Goal: Information Seeking & Learning: Learn about a topic

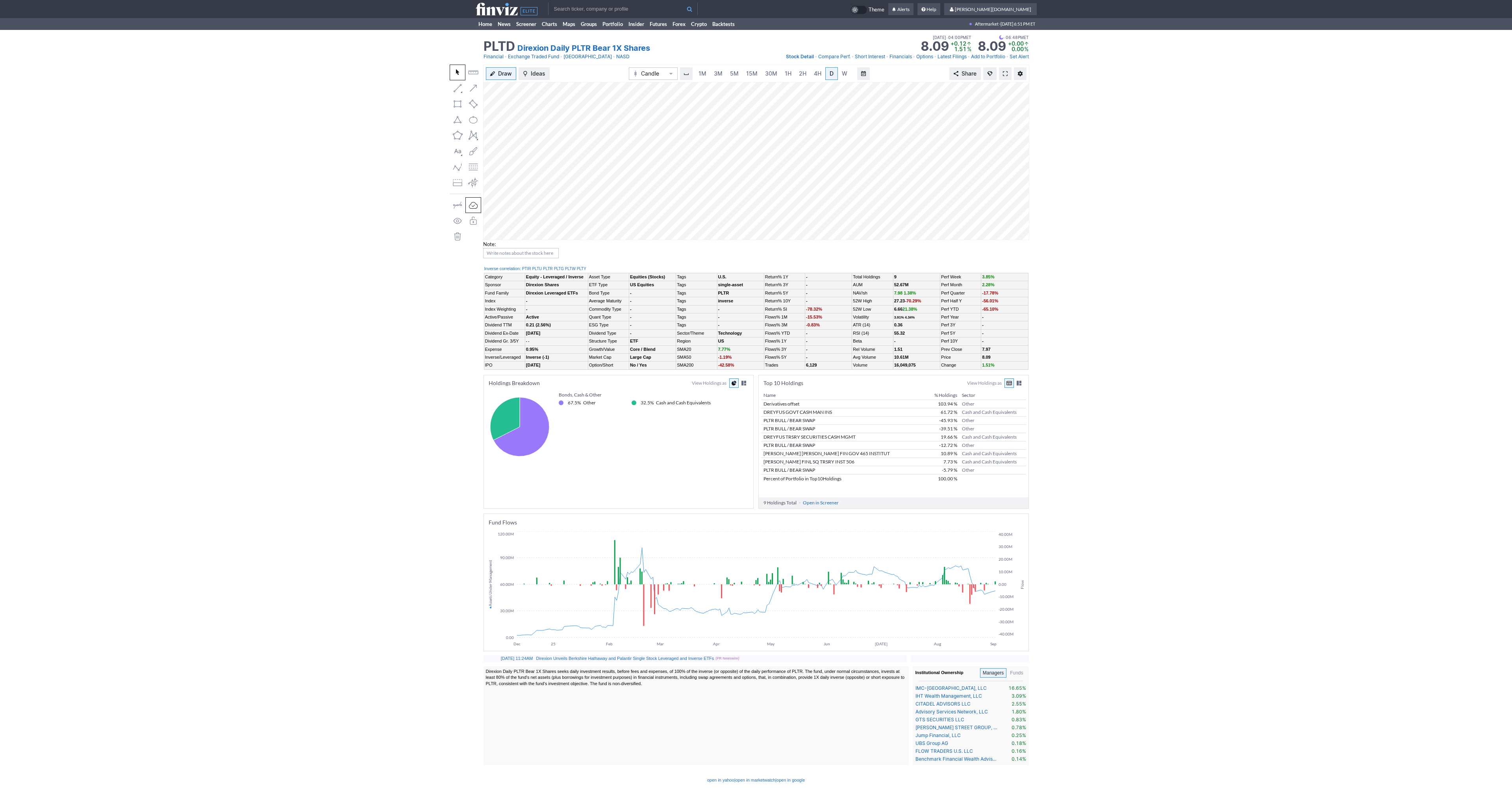
scroll to position [0, 8]
click at [1004, 74] on span at bounding box center [1005, 73] width 5 height 6
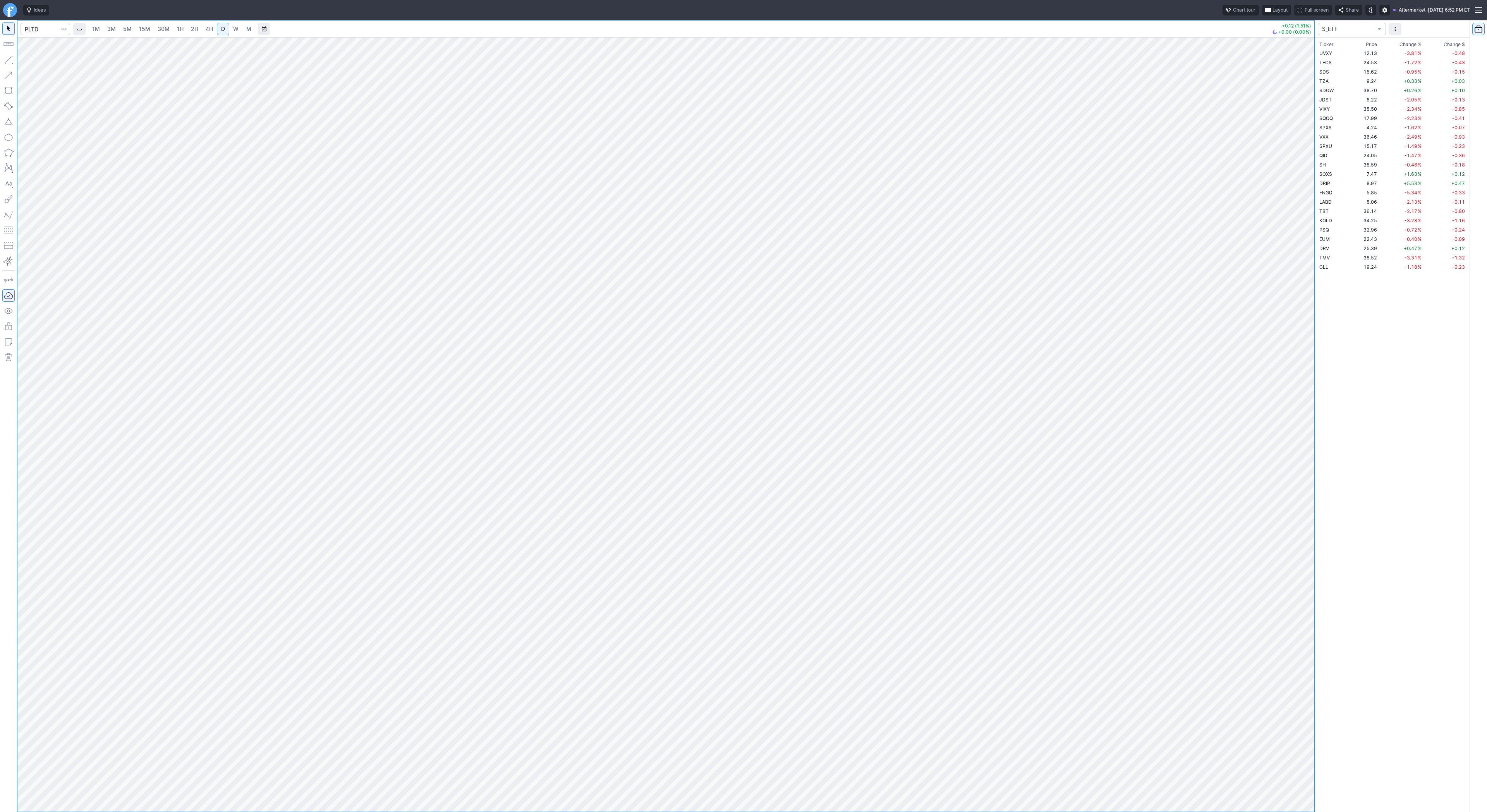
click at [115, 30] on link "3M" at bounding box center [111, 29] width 15 height 13
click at [164, 30] on span "30M" at bounding box center [163, 29] width 12 height 7
click at [33, 35] on input "Search" at bounding box center [45, 29] width 49 height 13
type input "tem"
click at [53, 47] on span "Tem" at bounding box center [57, 45] width 9 height 6
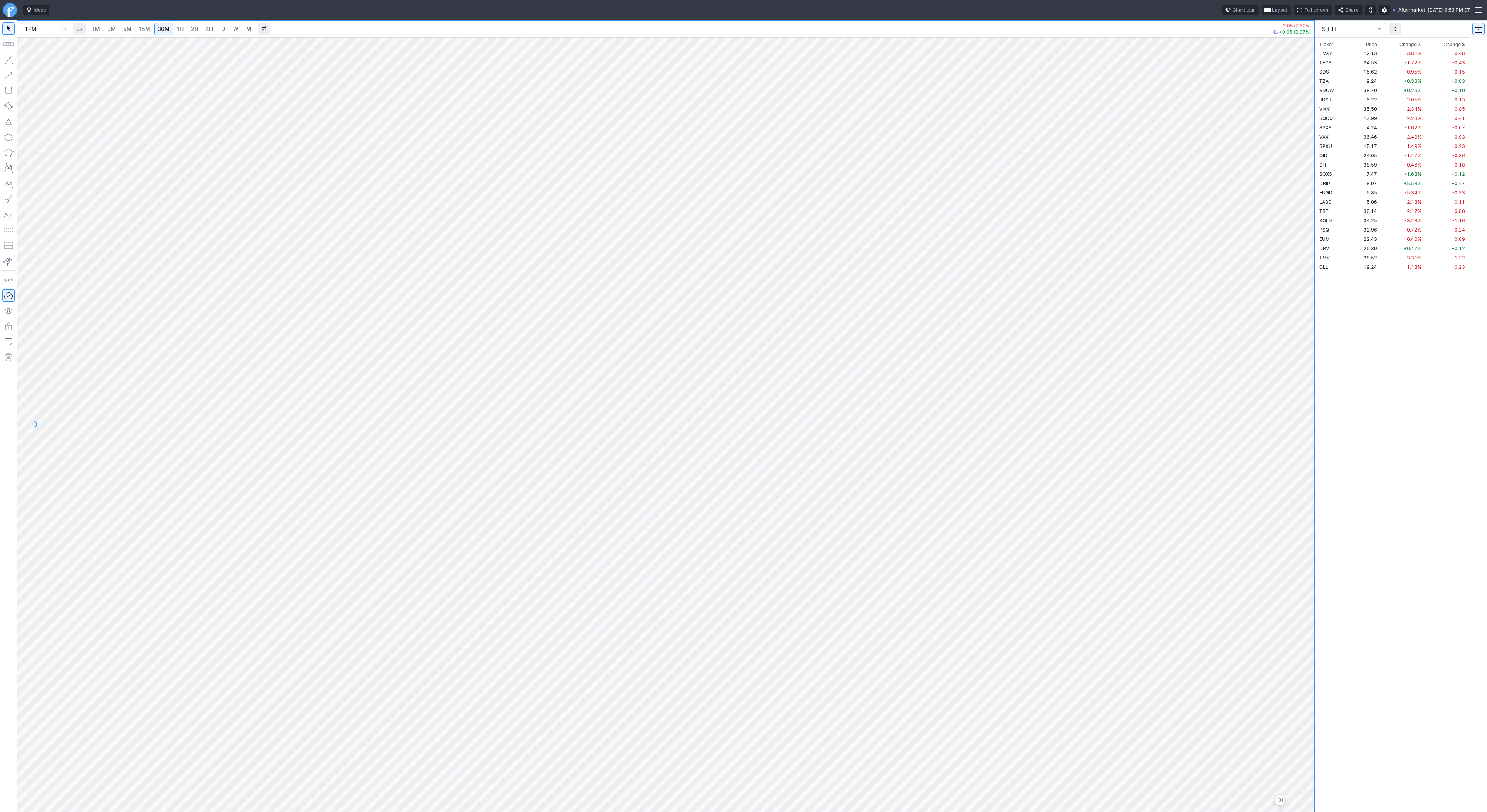
click at [1303, 361] on div at bounding box center [665, 424] width 1296 height 774
drag, startPoint x: 1307, startPoint y: 353, endPoint x: 1302, endPoint y: 465, distance: 112.1
click at [1322, 482] on div "1M 3M 5M 15M 30M 1H 2H 4H D W M -2.05 (2.62%) +0.05 (0.07%) S_ETF Ticker Price …" at bounding box center [744, 415] width 1487 height 791
click at [191, 29] on span "2H" at bounding box center [194, 29] width 7 height 7
click at [226, 30] on link "D" at bounding box center [223, 29] width 13 height 13
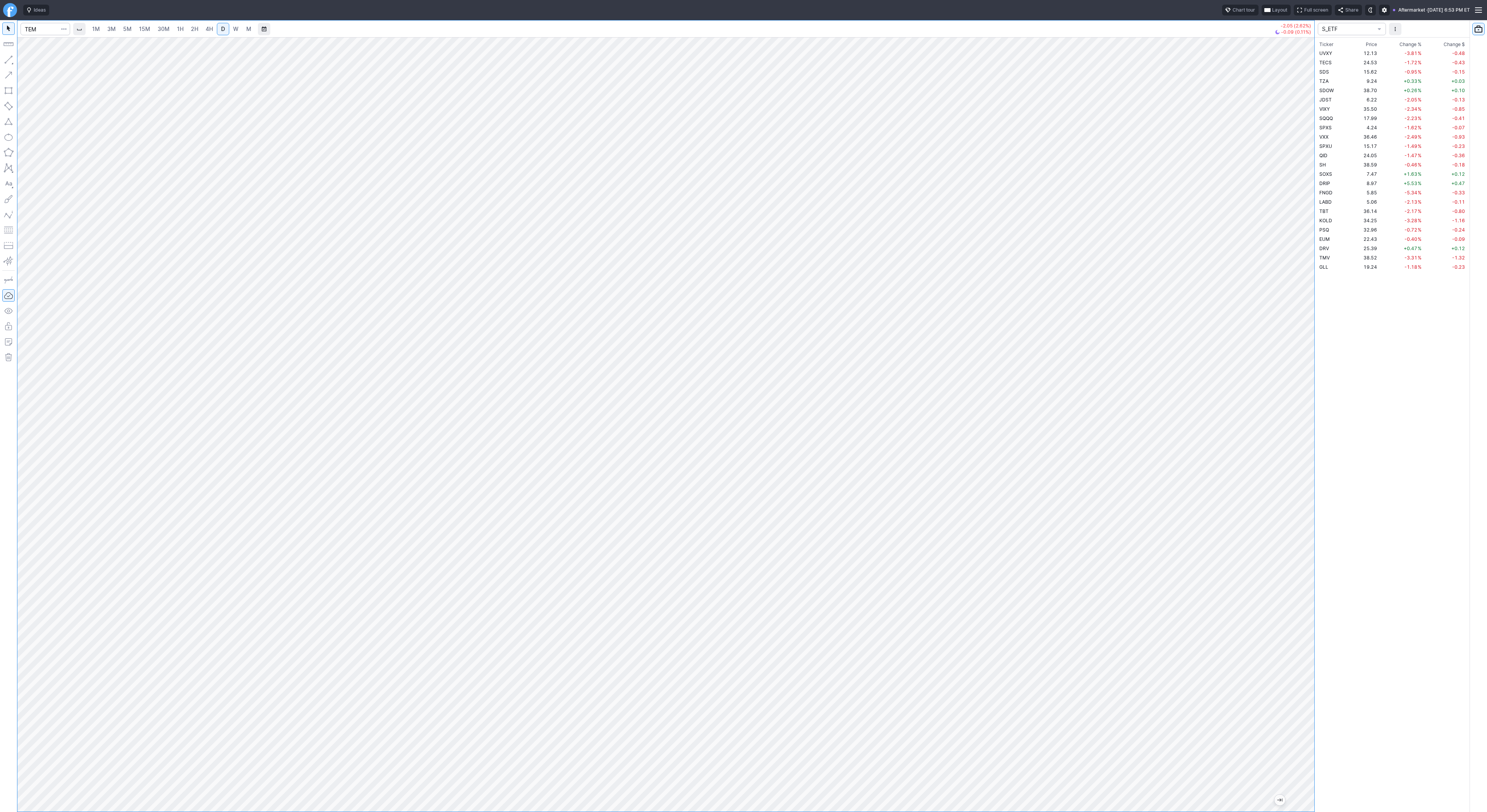
click at [209, 28] on span "4H" at bounding box center [209, 29] width 7 height 7
drag, startPoint x: 1308, startPoint y: 526, endPoint x: 1314, endPoint y: 666, distance: 140.1
click at [1314, 666] on div "1M 3M 5M 15M 30M 1H 2H 4H D W M -2.05 (2.62%) -0.09 (0.11%) S_ETF Ticker Price …" at bounding box center [744, 415] width 1487 height 791
click at [11, 61] on button "button" at bounding box center [8, 59] width 13 height 13
click at [8, 61] on button "button" at bounding box center [8, 59] width 13 height 13
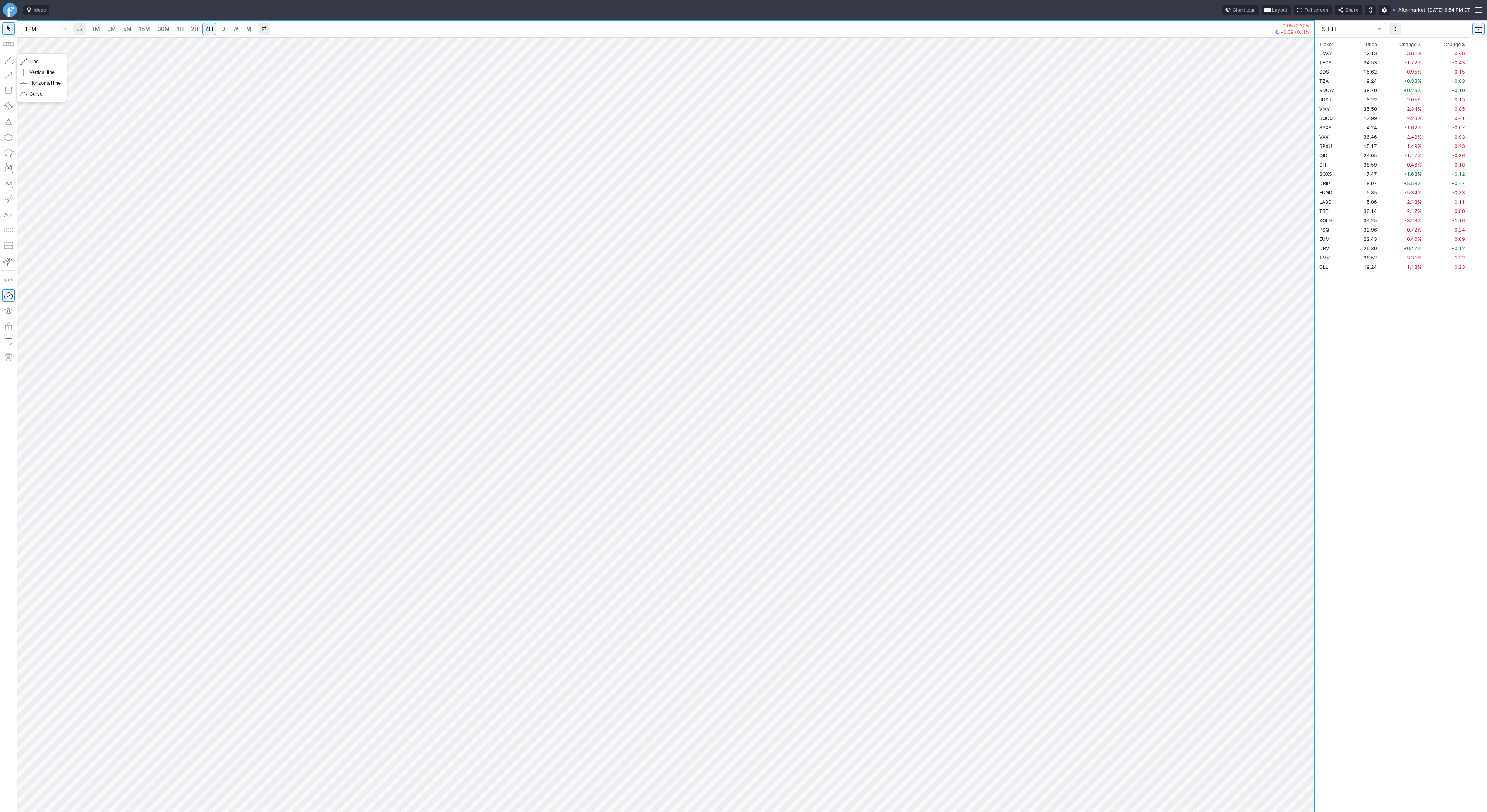
click at [8, 57] on button "button" at bounding box center [8, 59] width 13 height 13
click at [5, 61] on button "button" at bounding box center [8, 59] width 13 height 13
click at [8, 55] on button "button" at bounding box center [8, 59] width 13 height 13
click at [6, 59] on button "button" at bounding box center [8, 59] width 13 height 13
click at [28, 59] on button "Line" at bounding box center [41, 61] width 45 height 11
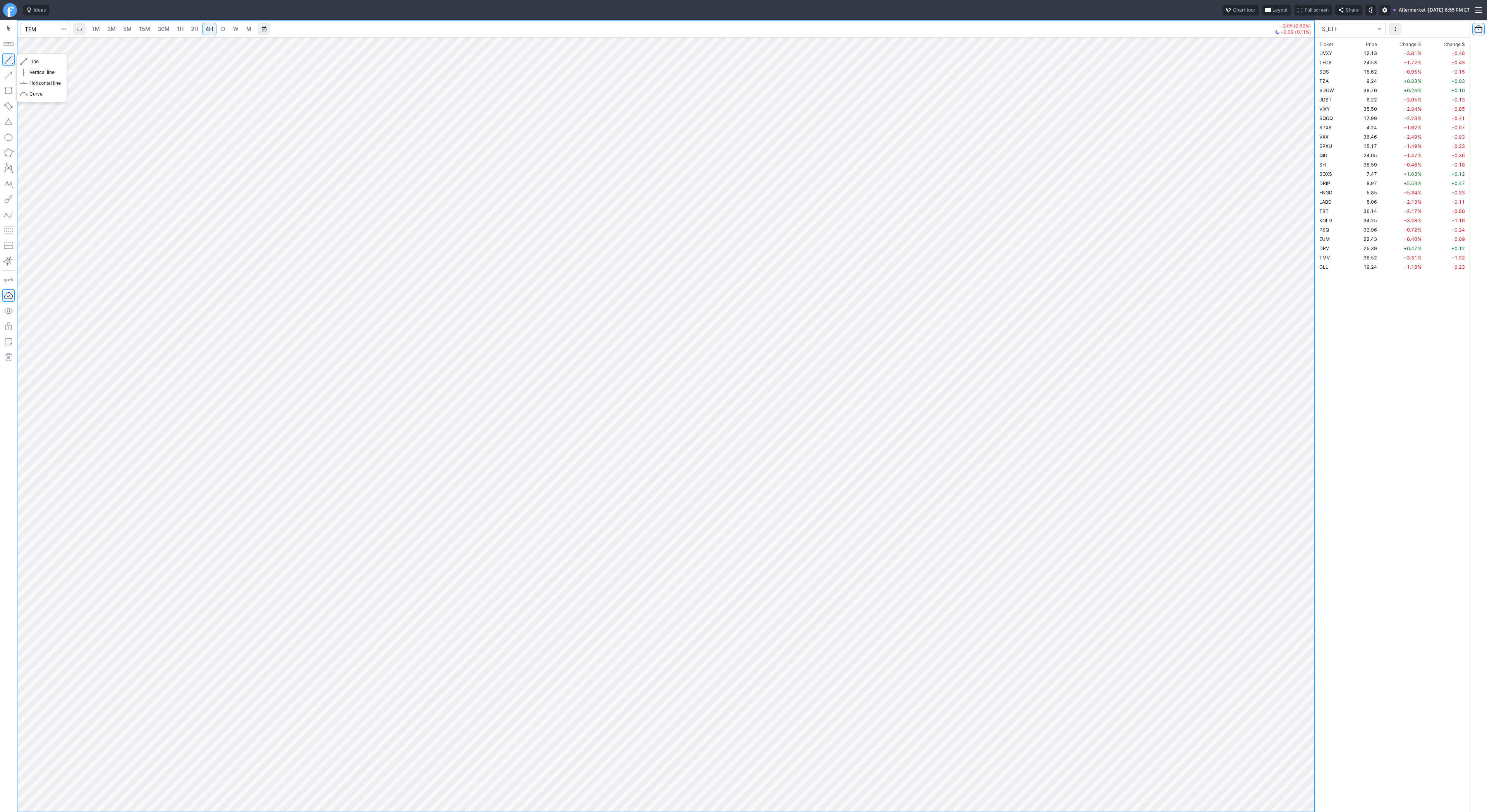
drag, startPoint x: 9, startPoint y: 61, endPoint x: 25, endPoint y: 89, distance: 32.2
click at [10, 62] on button "button" at bounding box center [8, 59] width 13 height 13
click at [26, 59] on span "button" at bounding box center [25, 61] width 5 height 11
click at [27, 60] on button "Line" at bounding box center [41, 61] width 45 height 11
click at [9, 60] on button "button" at bounding box center [8, 59] width 13 height 13
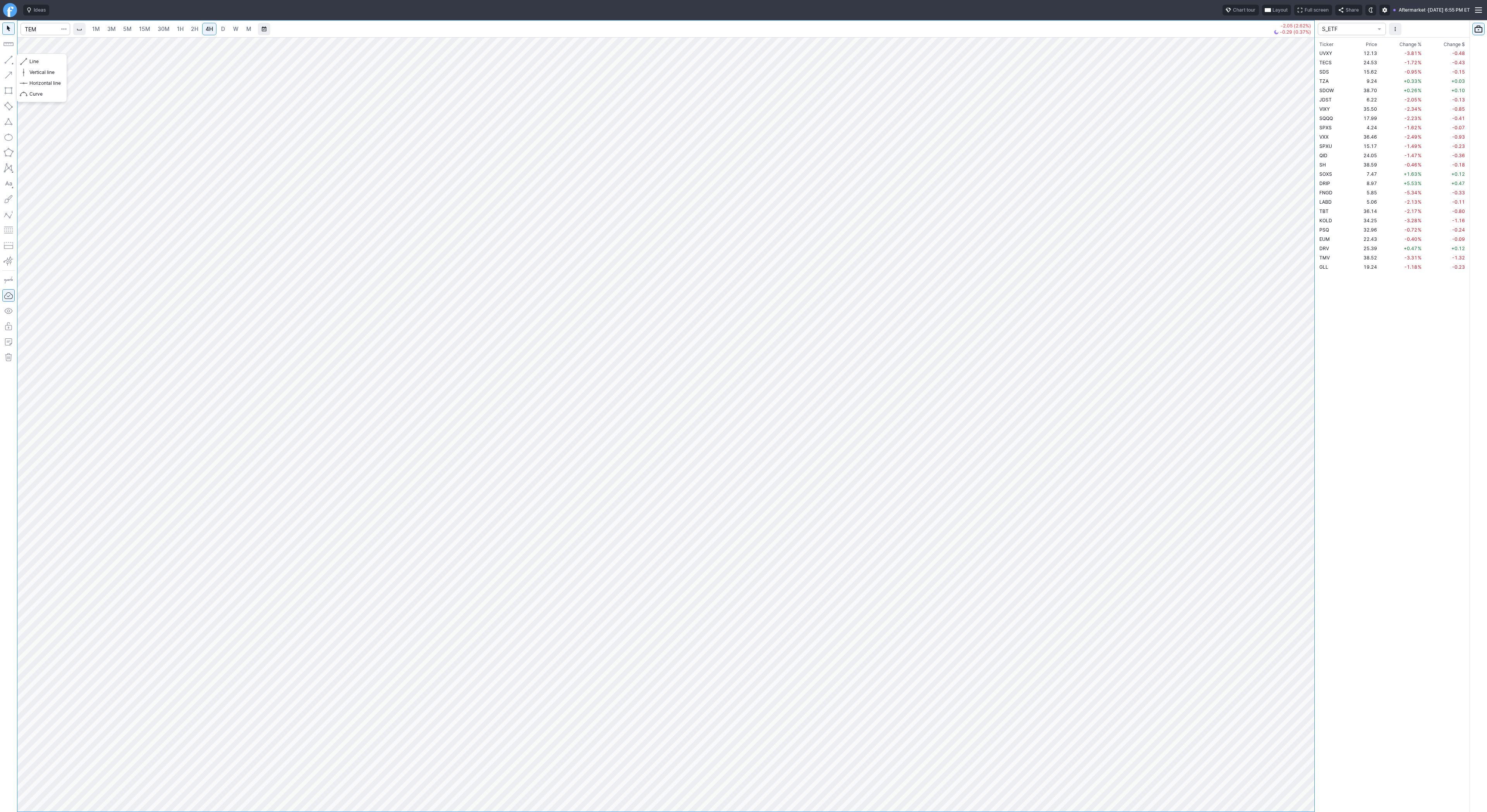
click at [10, 59] on button "button" at bounding box center [8, 59] width 13 height 13
click at [13, 57] on button "button" at bounding box center [8, 59] width 13 height 13
click at [9, 58] on button "button" at bounding box center [8, 59] width 13 height 13
click at [5, 55] on button "button" at bounding box center [8, 59] width 13 height 13
click at [10, 59] on button "button" at bounding box center [8, 59] width 13 height 13
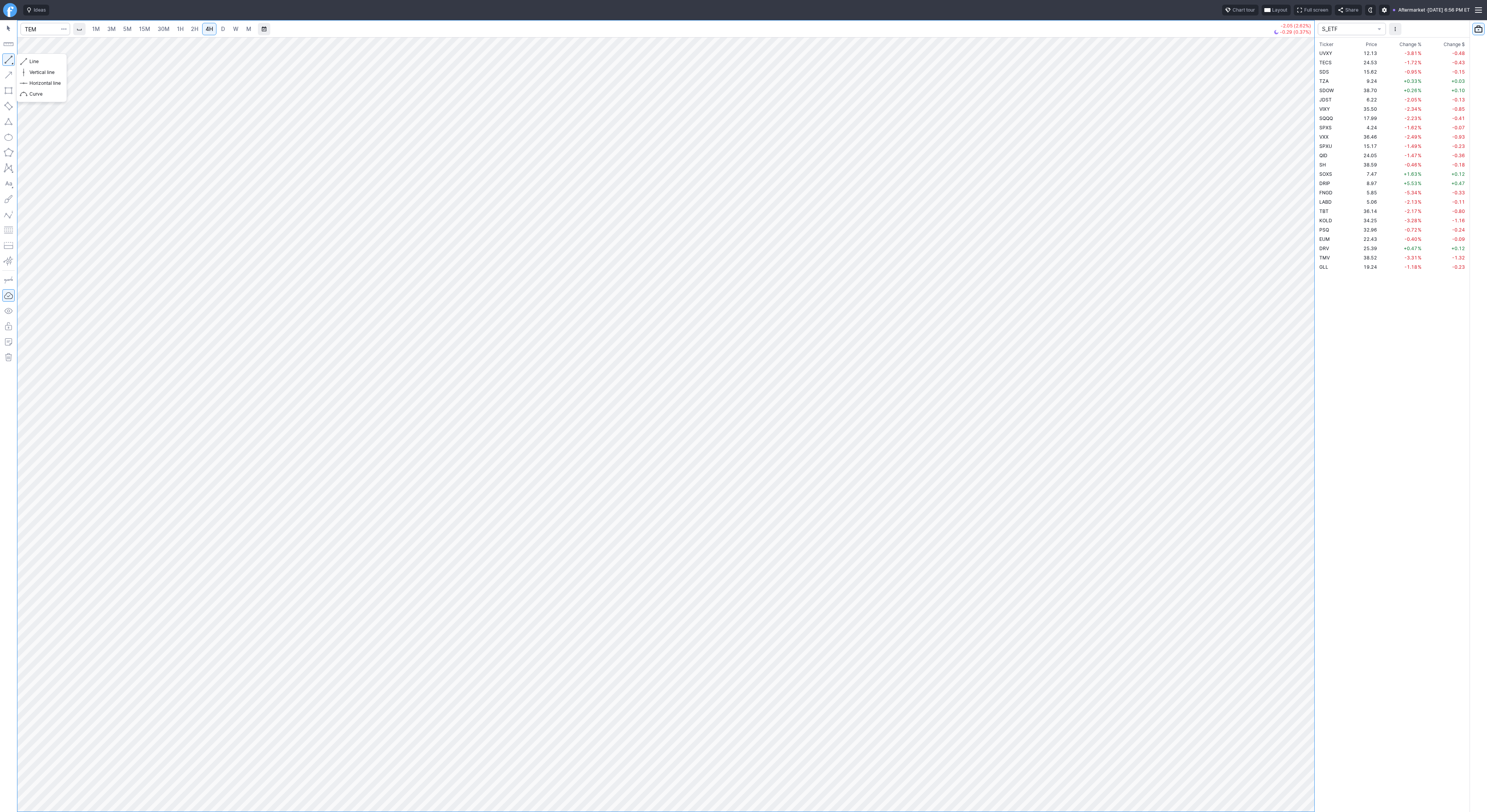
click at [10, 59] on button "button" at bounding box center [8, 59] width 13 height 13
click at [27, 60] on span "button" at bounding box center [25, 61] width 5 height 11
click at [29, 59] on button "Line" at bounding box center [41, 61] width 45 height 11
click at [7, 59] on button "button" at bounding box center [8, 59] width 13 height 13
click at [191, 25] on span "2H" at bounding box center [194, 29] width 7 height 8
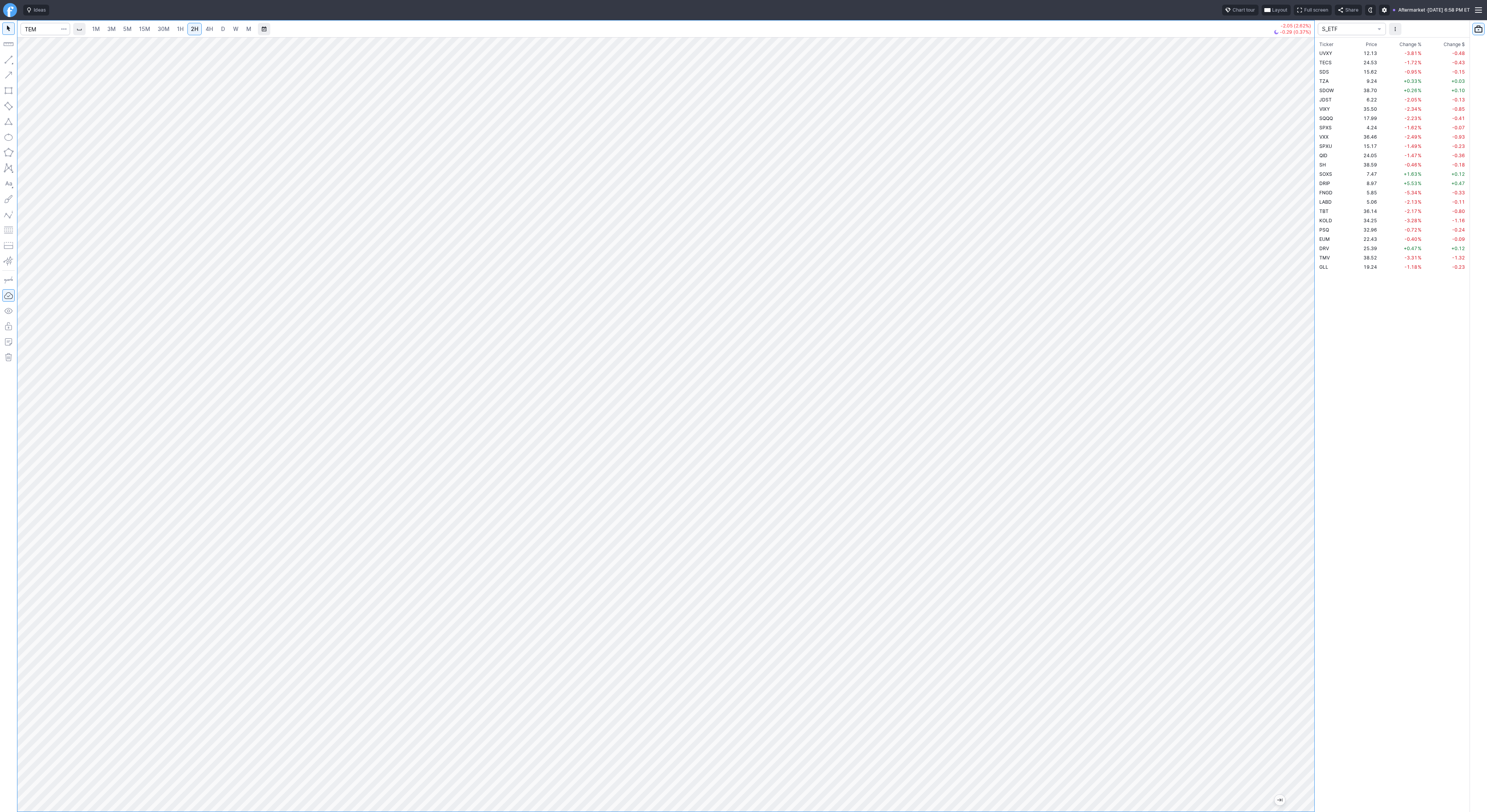
drag, startPoint x: 1312, startPoint y: 429, endPoint x: 1306, endPoint y: 433, distance: 7.2
click at [1310, 446] on div at bounding box center [1306, 422] width 16 height 755
click at [181, 27] on span "1H" at bounding box center [180, 29] width 7 height 7
drag, startPoint x: 1307, startPoint y: 357, endPoint x: 1301, endPoint y: 412, distance: 55.3
click at [1304, 420] on div at bounding box center [1306, 422] width 16 height 755
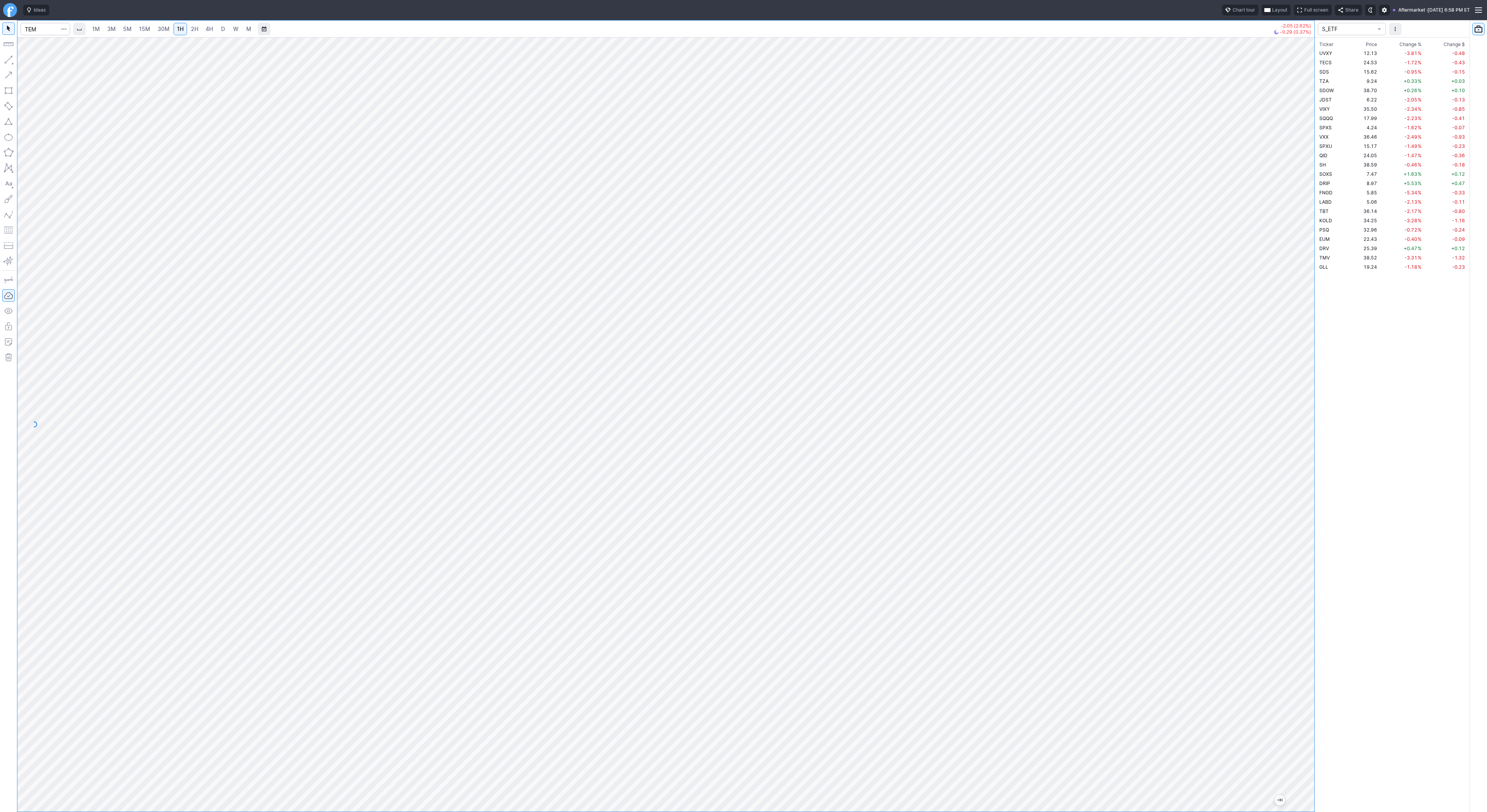
click at [146, 29] on span "15M" at bounding box center [144, 29] width 11 height 7
click at [162, 28] on span "30M" at bounding box center [163, 29] width 12 height 7
drag, startPoint x: 1304, startPoint y: 347, endPoint x: 1304, endPoint y: 445, distance: 98.0
click at [1310, 450] on div at bounding box center [1306, 422] width 16 height 755
click at [11, 62] on button "button" at bounding box center [8, 59] width 13 height 13
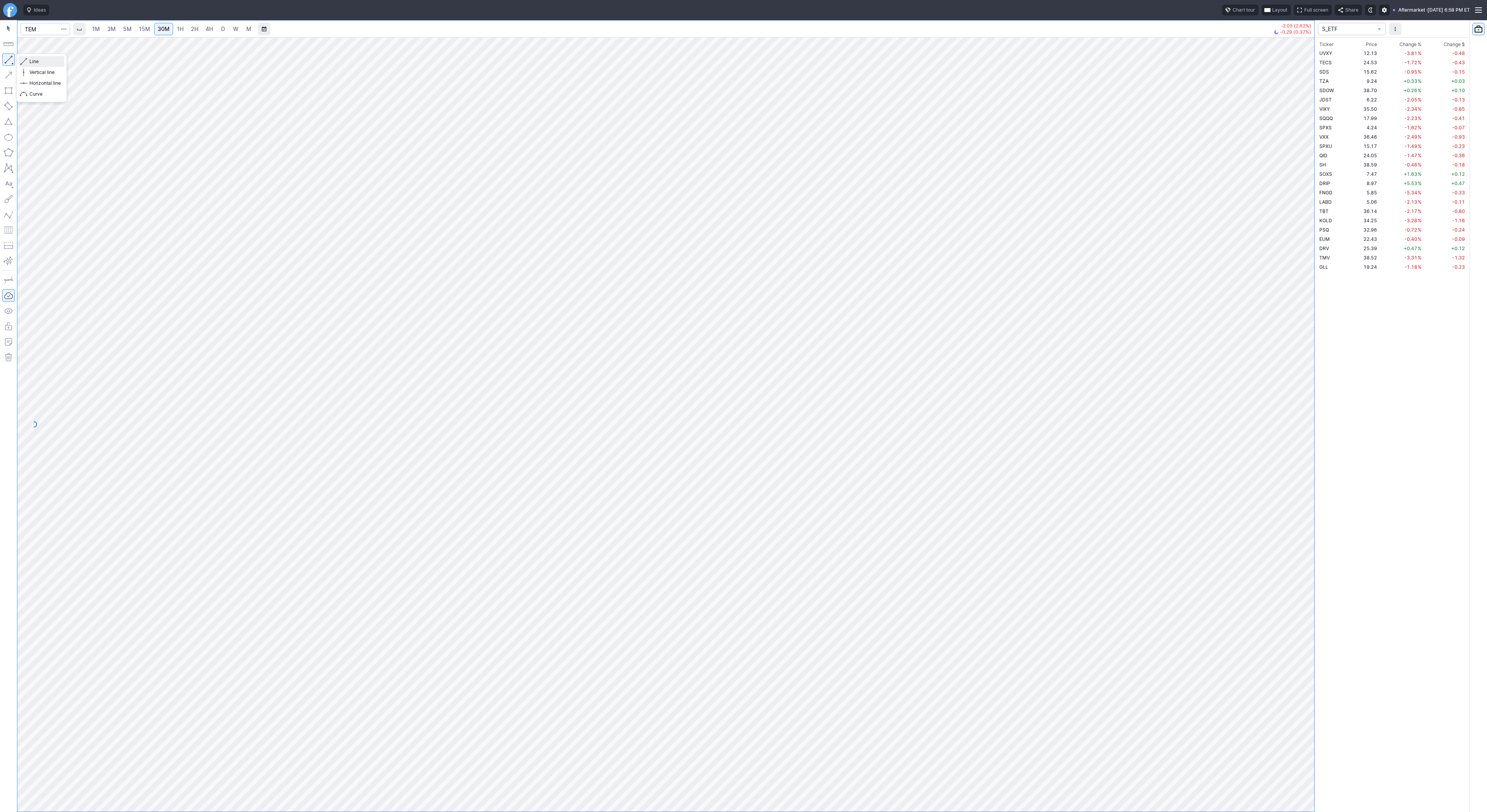
click at [47, 59] on span "Line" at bounding box center [45, 62] width 31 height 8
click at [9, 59] on button "button" at bounding box center [8, 59] width 13 height 13
click at [13, 57] on button "button" at bounding box center [8, 59] width 13 height 13
click at [9, 58] on button "button" at bounding box center [8, 59] width 13 height 13
click at [7, 56] on button "button" at bounding box center [8, 59] width 13 height 13
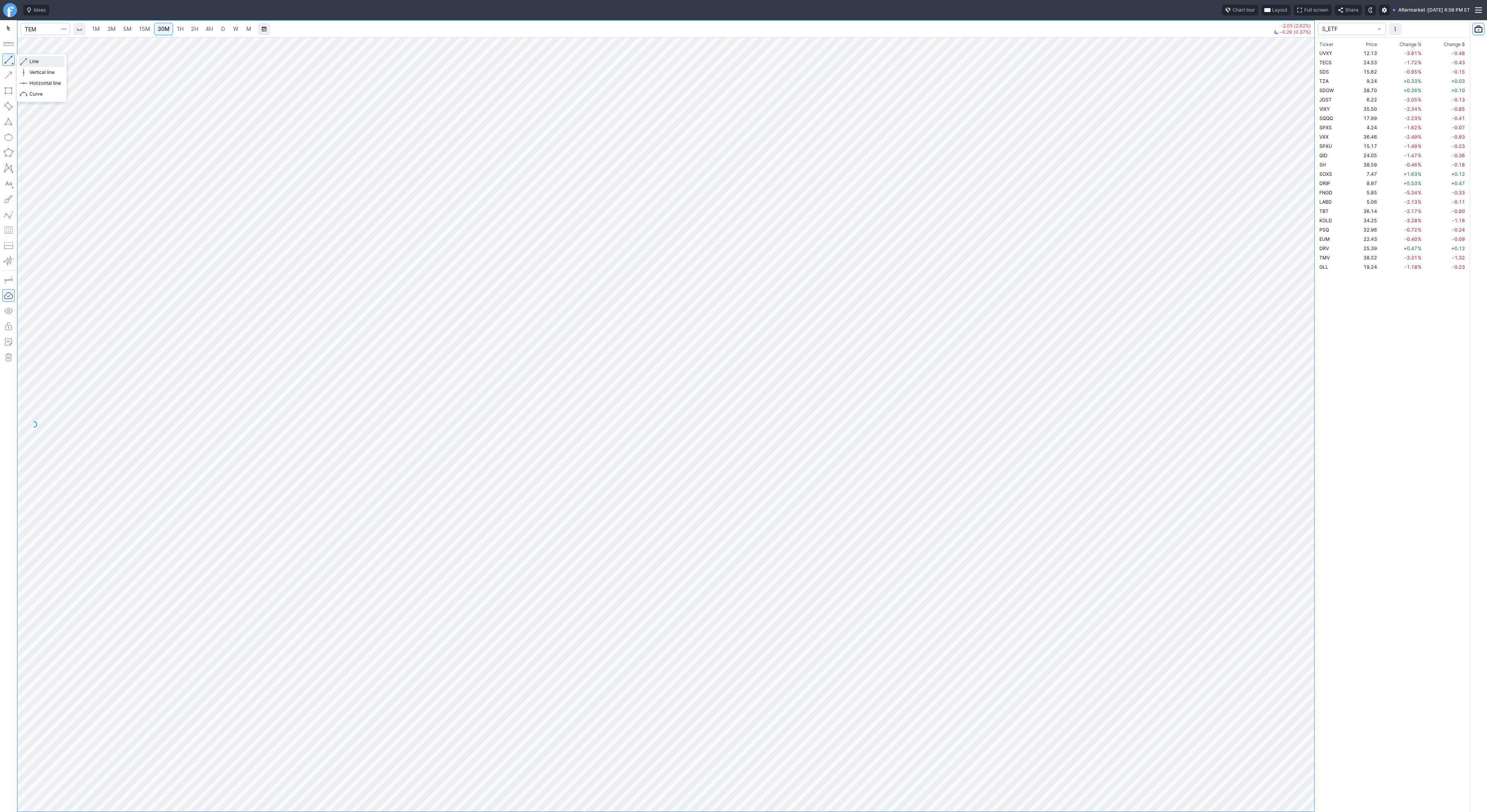
click at [32, 61] on span "Line" at bounding box center [45, 62] width 31 height 8
click at [3, 61] on button "button" at bounding box center [8, 59] width 13 height 13
drag, startPoint x: 6, startPoint y: 56, endPoint x: 31, endPoint y: 97, distance: 48.0
click at [6, 57] on button "button" at bounding box center [8, 59] width 13 height 13
click at [32, 63] on span "Line" at bounding box center [45, 62] width 31 height 8
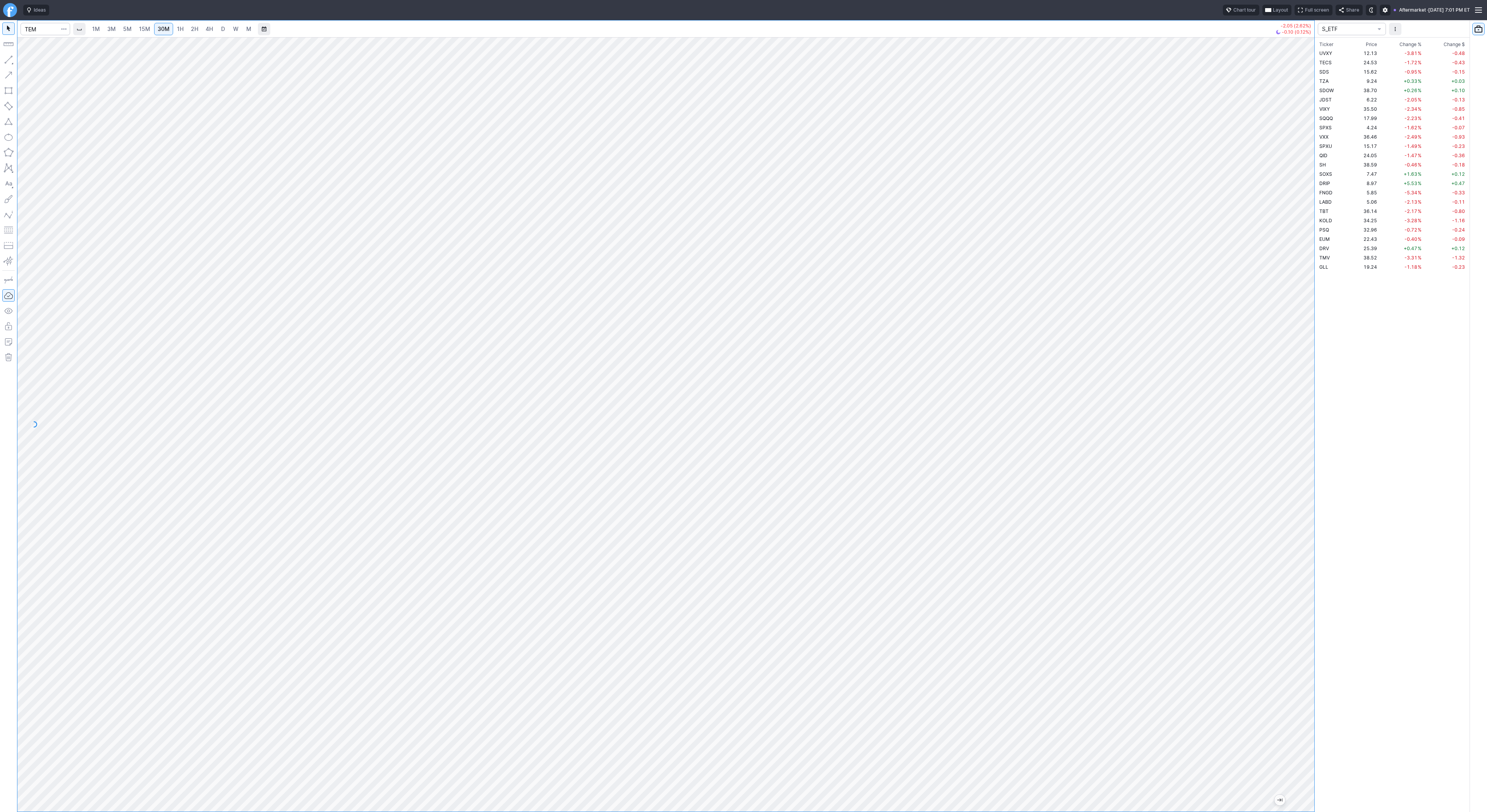
click at [182, 29] on link "1H" at bounding box center [180, 29] width 13 height 13
click at [199, 27] on link "2H" at bounding box center [194, 29] width 14 height 13
drag, startPoint x: 1306, startPoint y: 231, endPoint x: 1319, endPoint y: 393, distance: 162.5
click at [1320, 397] on div "1M 3M 5M 15M 30M 1H 2H 4H D W M -2.05 (2.62%) -0.10 (0.12%) S_ETF Ticker Price …" at bounding box center [744, 415] width 1487 height 791
click at [183, 31] on link "1H" at bounding box center [180, 29] width 13 height 13
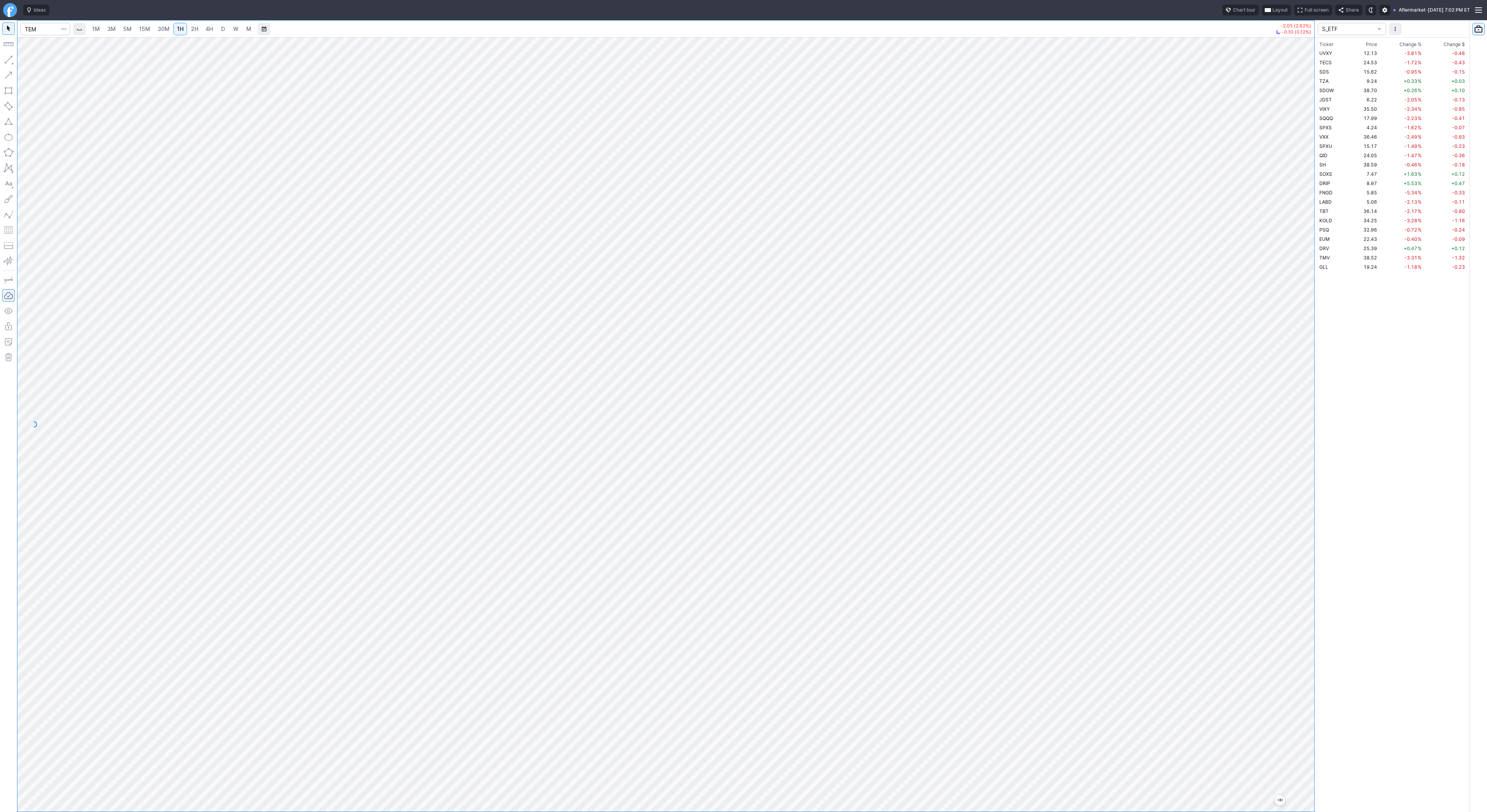
drag, startPoint x: 1301, startPoint y: 261, endPoint x: 1305, endPoint y: 366, distance: 105.1
click at [1306, 367] on div at bounding box center [1306, 422] width 16 height 755
click at [1318, 388] on div "1M 3M 5M 15M 30M 1H 2H 4H D W M -2.05 (2.62%) -0.10 (0.12%) S_ETF Ticker Price …" at bounding box center [744, 415] width 1487 height 791
click at [196, 30] on span "2H" at bounding box center [194, 29] width 7 height 7
click at [1297, 366] on div at bounding box center [665, 424] width 1296 height 774
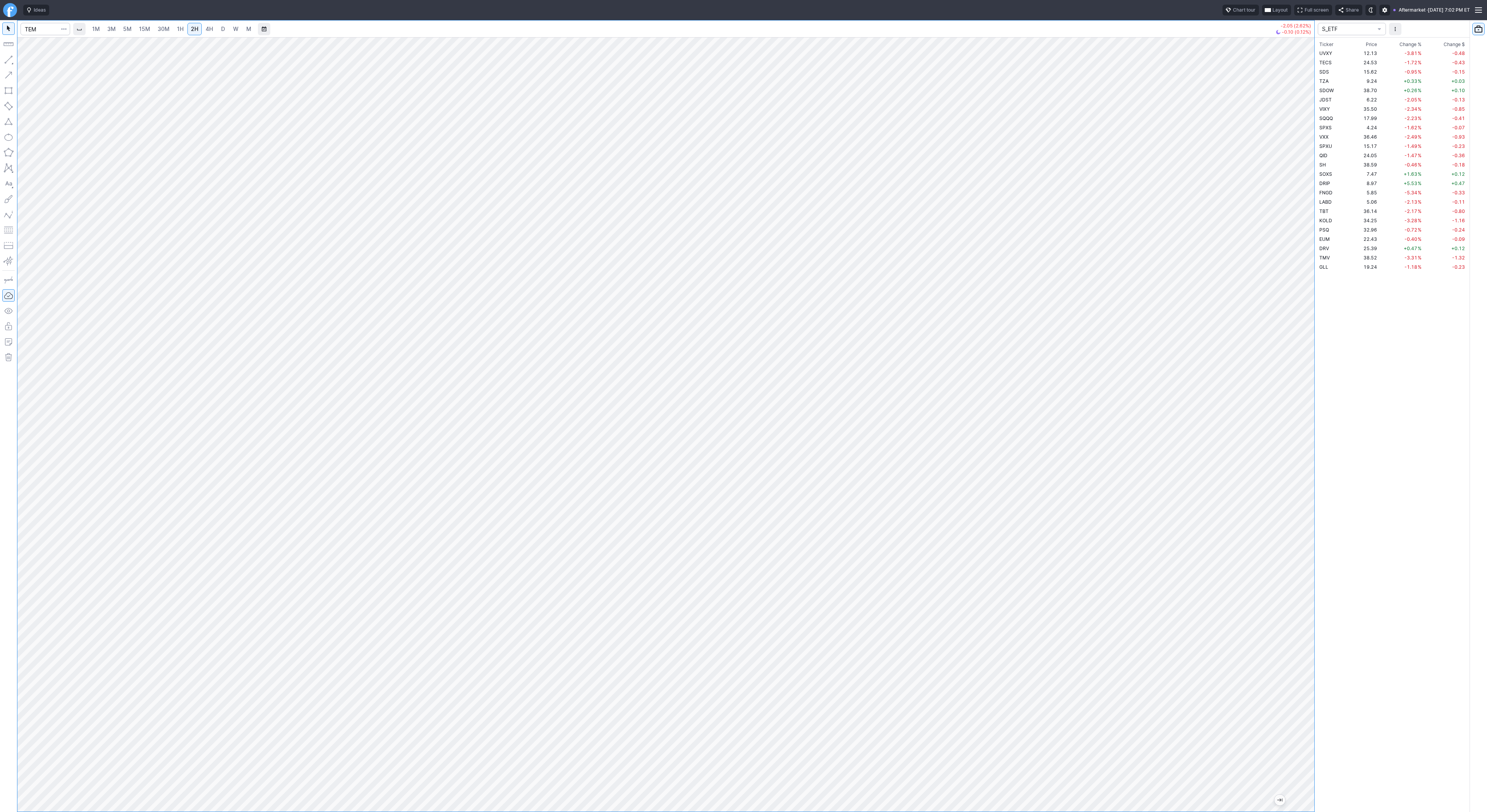
click at [207, 30] on span "4H" at bounding box center [209, 29] width 7 height 7
click at [9, 58] on button "button" at bounding box center [8, 59] width 13 height 13
click at [25, 60] on span "button" at bounding box center [25, 61] width 5 height 11
click at [13, 59] on button "button" at bounding box center [8, 59] width 13 height 13
drag, startPoint x: 34, startPoint y: 59, endPoint x: 35, endPoint y: 63, distance: 4.1
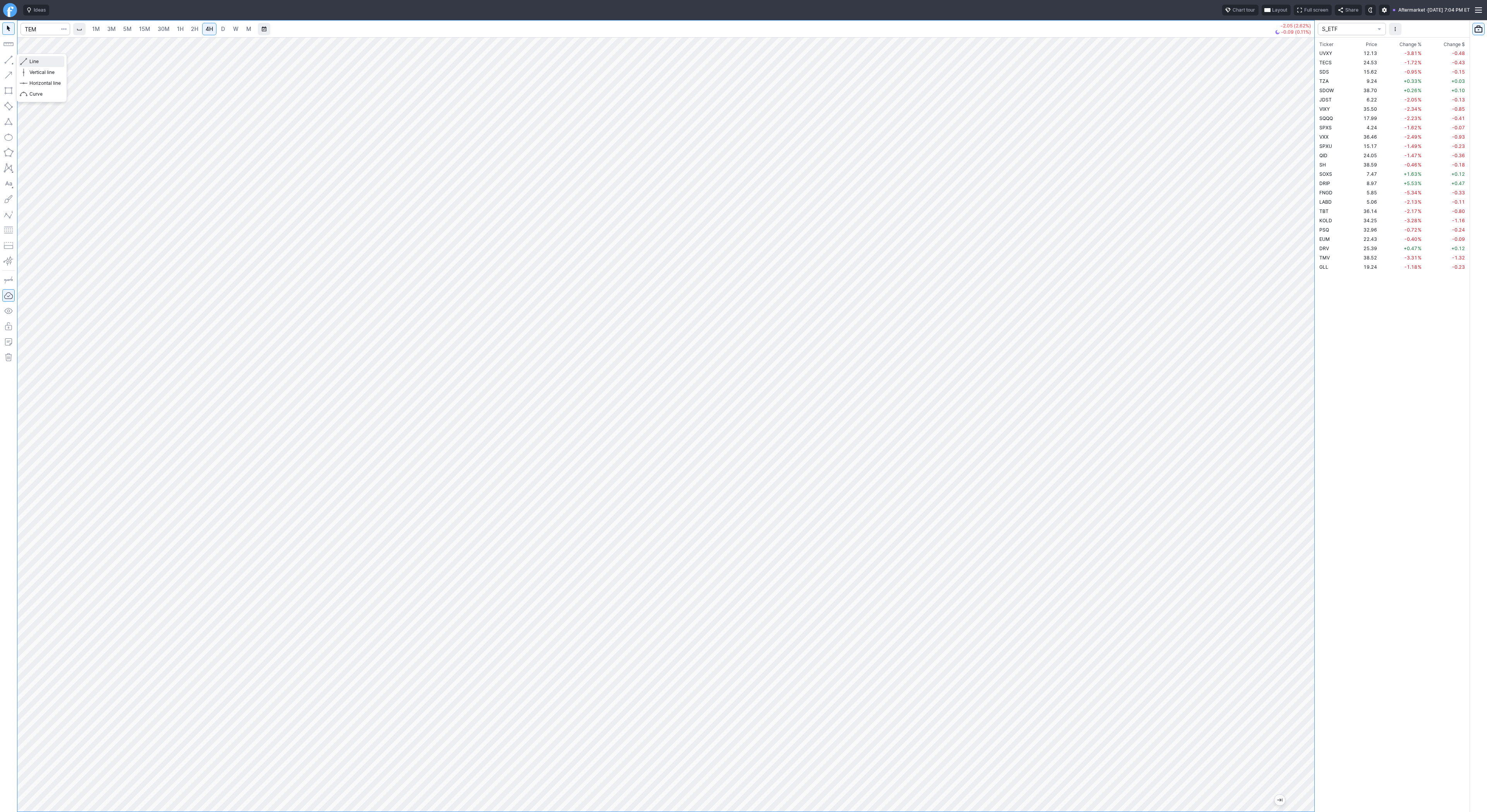
click at [34, 61] on span "Line" at bounding box center [45, 62] width 31 height 8
click at [3, 59] on button "button" at bounding box center [8, 59] width 13 height 13
click at [11, 57] on button "button" at bounding box center [8, 59] width 13 height 13
click at [12, 61] on button "button" at bounding box center [8, 59] width 13 height 13
click at [54, 61] on span "Line" at bounding box center [45, 62] width 31 height 8
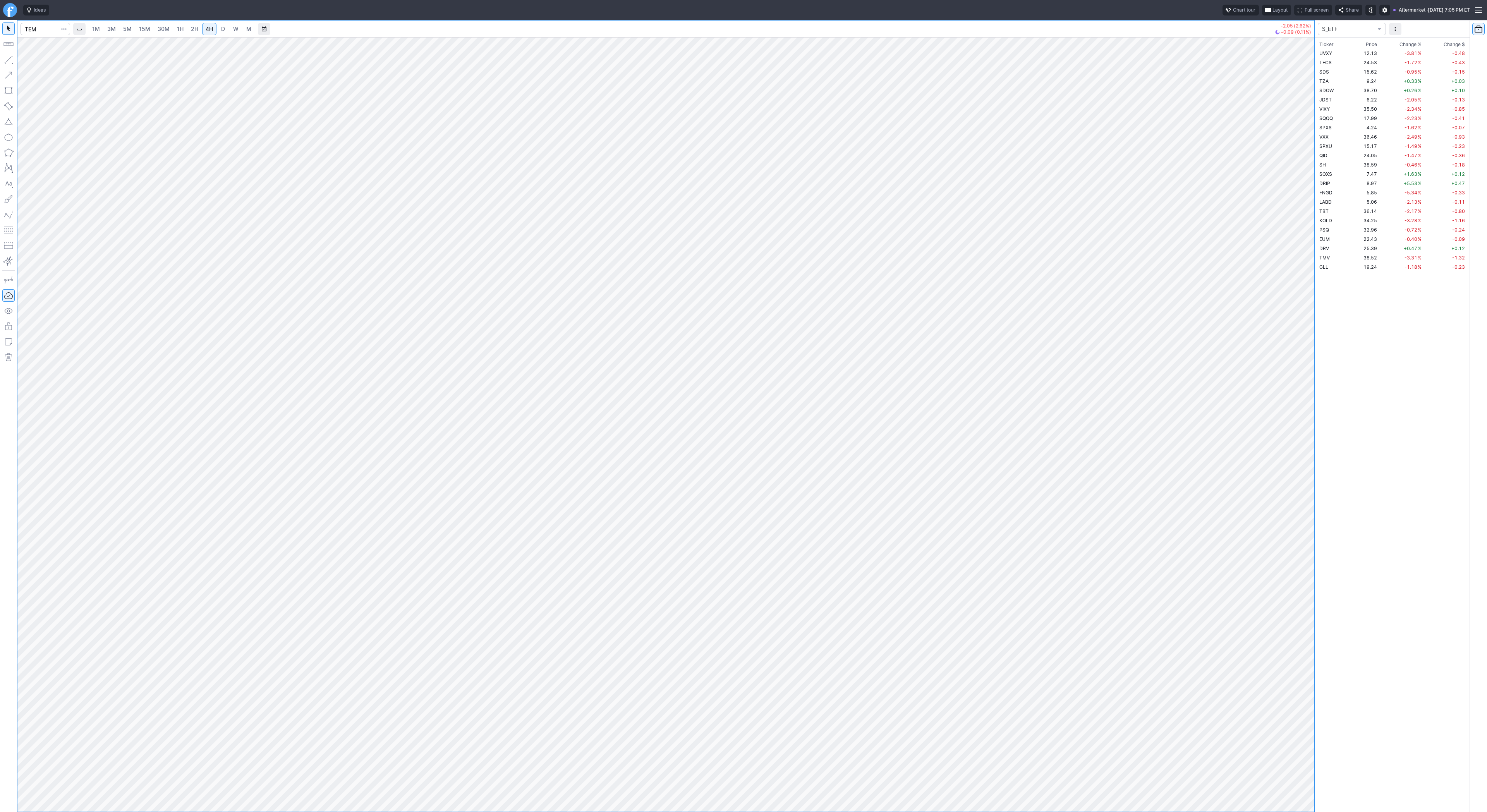
drag, startPoint x: 7, startPoint y: 55, endPoint x: 7, endPoint y: 61, distance: 6.0
click at [7, 57] on button "button" at bounding box center [8, 59] width 13 height 13
click at [29, 61] on span "Line" at bounding box center [45, 62] width 31 height 8
click at [10, 59] on button "button" at bounding box center [8, 59] width 13 height 13
drag, startPoint x: 25, startPoint y: 61, endPoint x: 46, endPoint y: 73, distance: 24.2
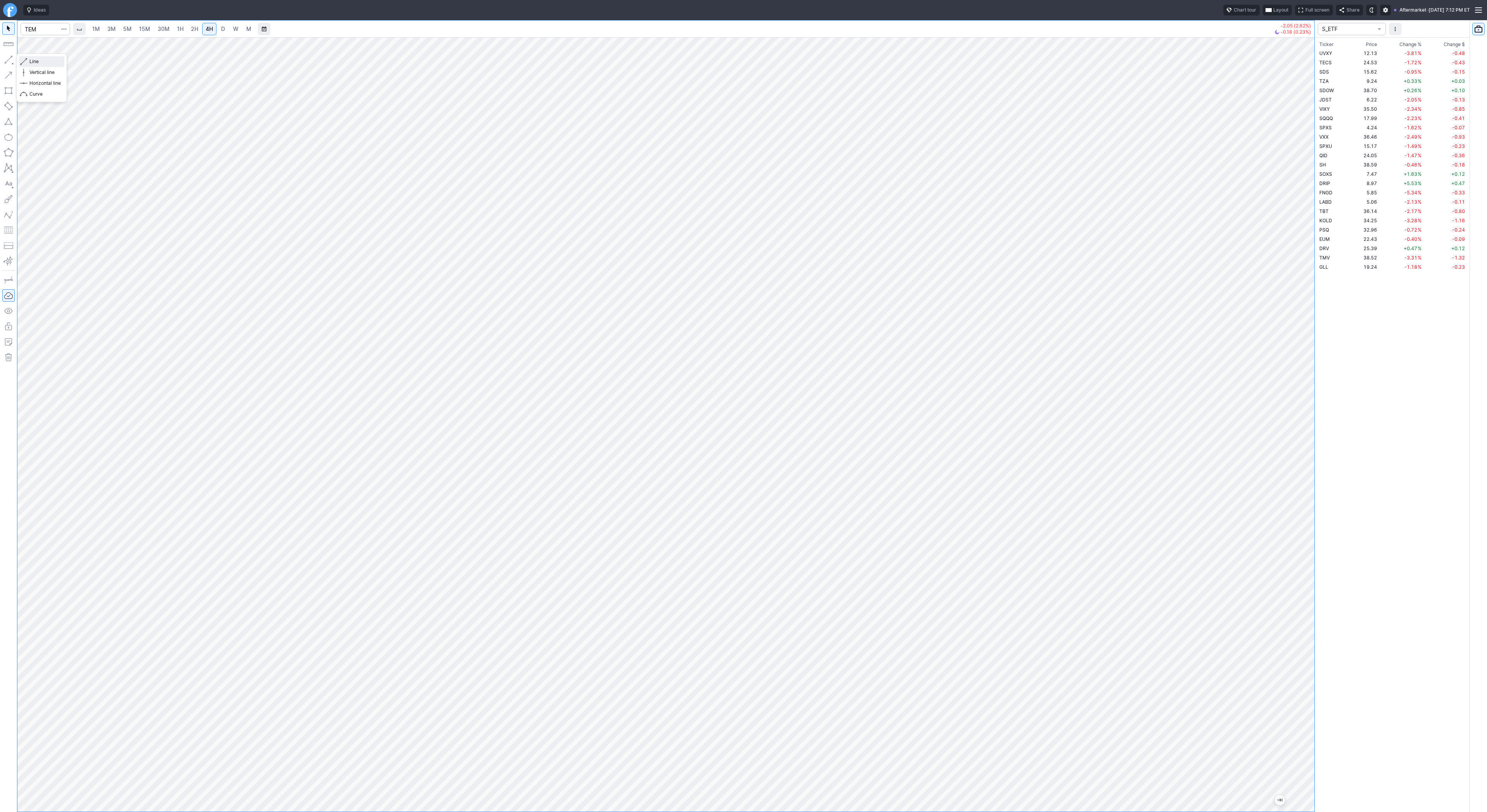
click at [25, 61] on span "button" at bounding box center [25, 61] width 5 height 11
click at [6, 56] on button "button" at bounding box center [8, 59] width 13 height 13
click at [43, 31] on input "Search" at bounding box center [45, 29] width 49 height 13
type input "pltr"
drag, startPoint x: 11, startPoint y: 57, endPoint x: 11, endPoint y: 105, distance: 48.0
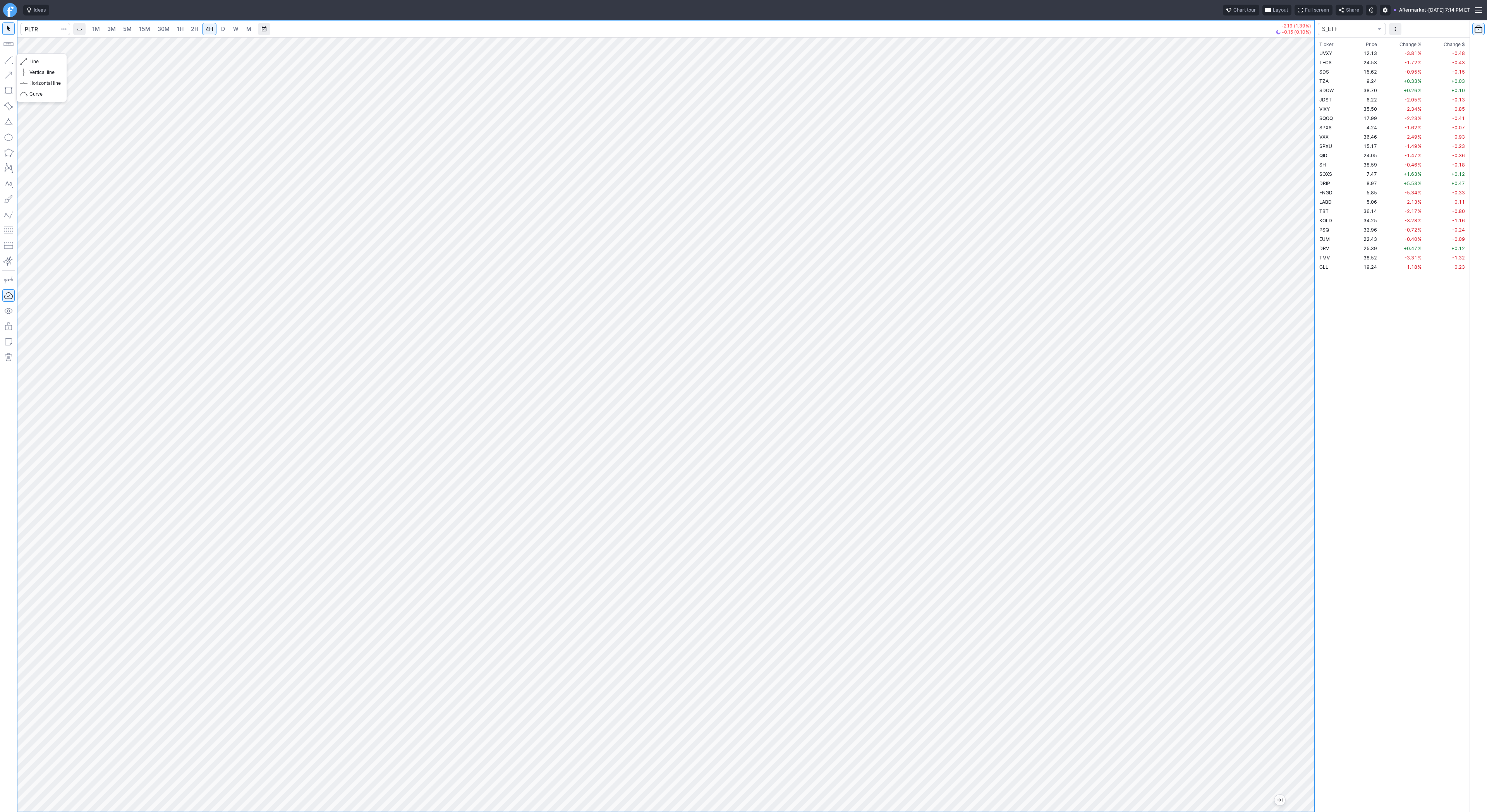
click at [11, 56] on button "button" at bounding box center [8, 59] width 13 height 13
drag, startPoint x: 9, startPoint y: 59, endPoint x: 20, endPoint y: 90, distance: 32.9
click at [9, 61] on button "button" at bounding box center [8, 59] width 13 height 13
drag, startPoint x: 10, startPoint y: 60, endPoint x: 10, endPoint y: 77, distance: 17.0
click at [10, 63] on button "button" at bounding box center [8, 59] width 13 height 13
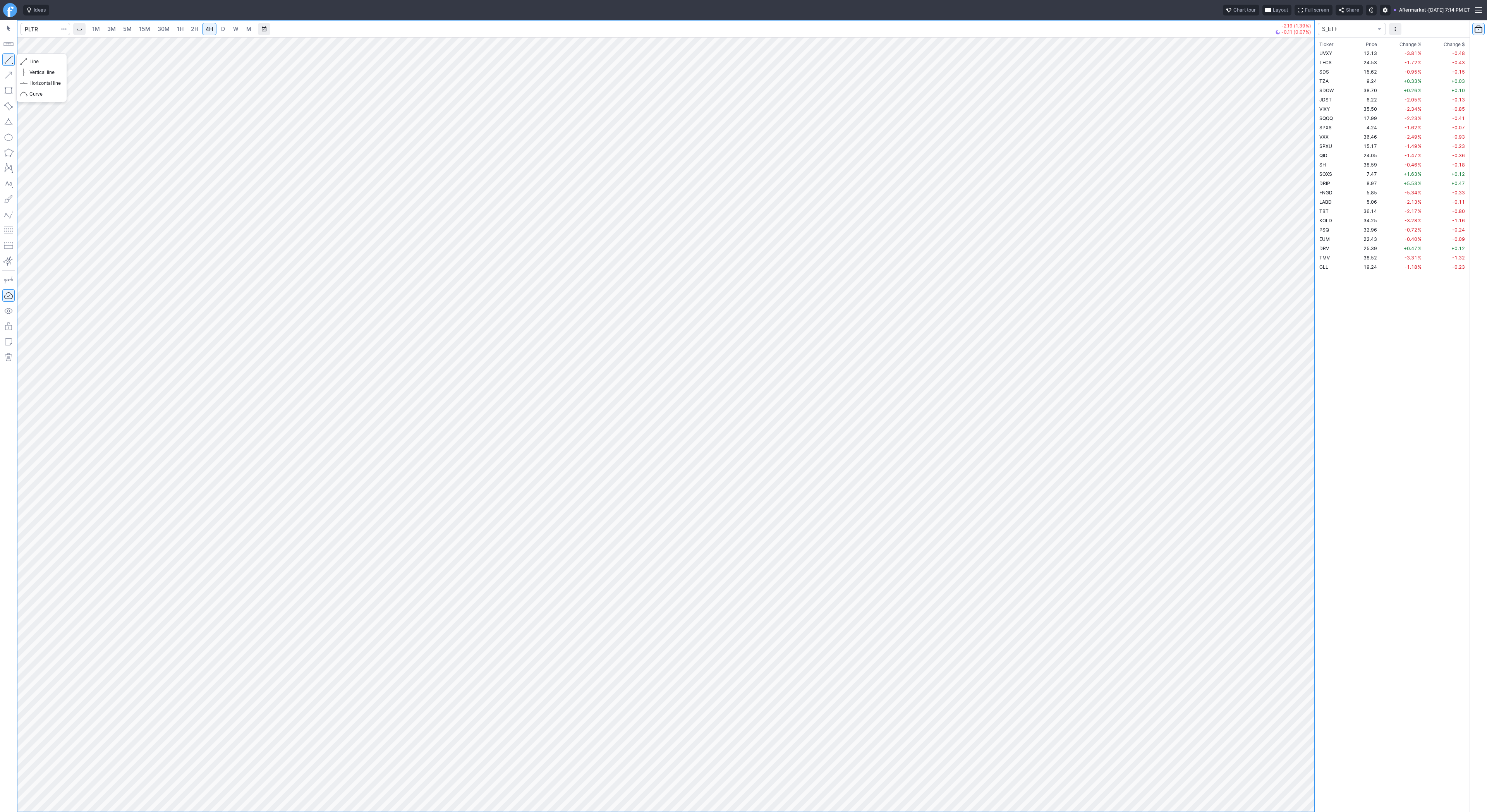
drag, startPoint x: 9, startPoint y: 60, endPoint x: 22, endPoint y: 93, distance: 35.5
click at [9, 60] on button "button" at bounding box center [8, 59] width 13 height 13
click at [13, 61] on button "button" at bounding box center [8, 59] width 13 height 13
click at [30, 61] on span "Line" at bounding box center [45, 62] width 31 height 8
drag, startPoint x: 9, startPoint y: 60, endPoint x: 11, endPoint y: 87, distance: 27.1
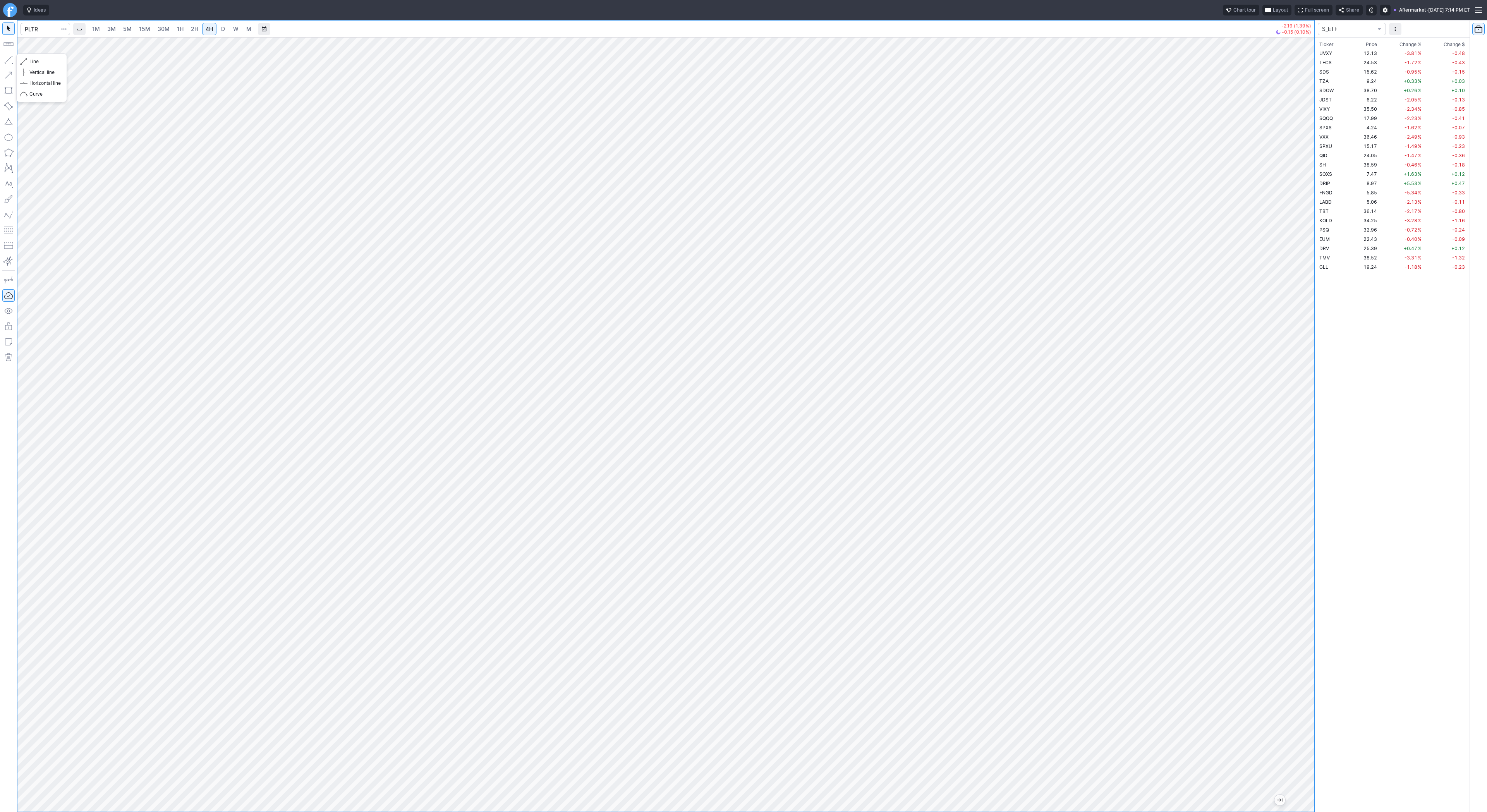
click at [9, 62] on button "button" at bounding box center [8, 59] width 13 height 13
drag, startPoint x: 31, startPoint y: 59, endPoint x: 29, endPoint y: 83, distance: 24.1
click at [31, 61] on span "Line" at bounding box center [45, 62] width 31 height 8
click at [10, 61] on button "button" at bounding box center [8, 59] width 13 height 13
click at [182, 28] on link "1H" at bounding box center [180, 29] width 13 height 13
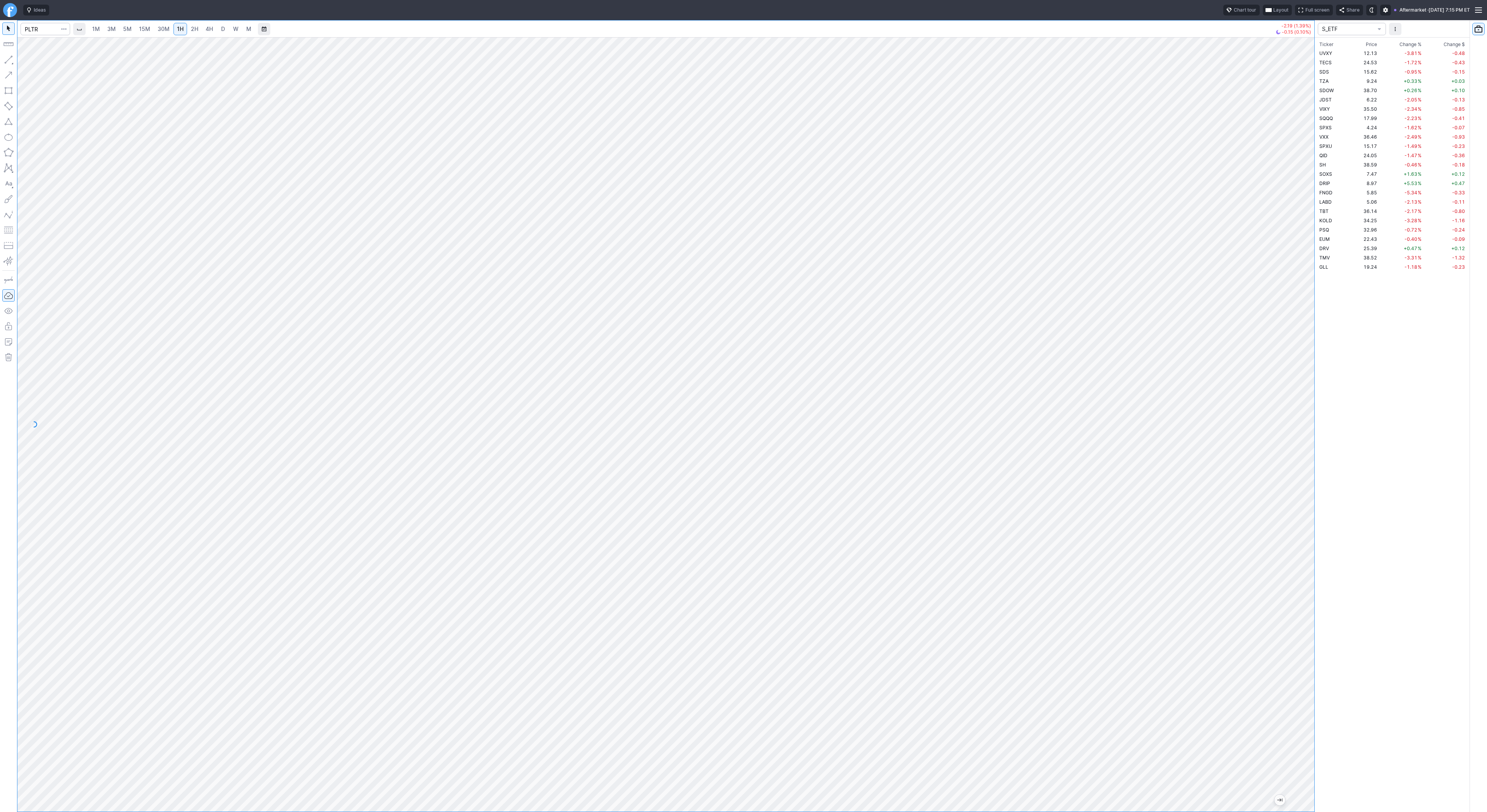
click at [4, 61] on button "button" at bounding box center [8, 59] width 13 height 13
click at [142, 31] on span "15M" at bounding box center [144, 29] width 11 height 7
click at [36, 59] on span "Line" at bounding box center [45, 62] width 31 height 8
